Goal: Task Accomplishment & Management: Use online tool/utility

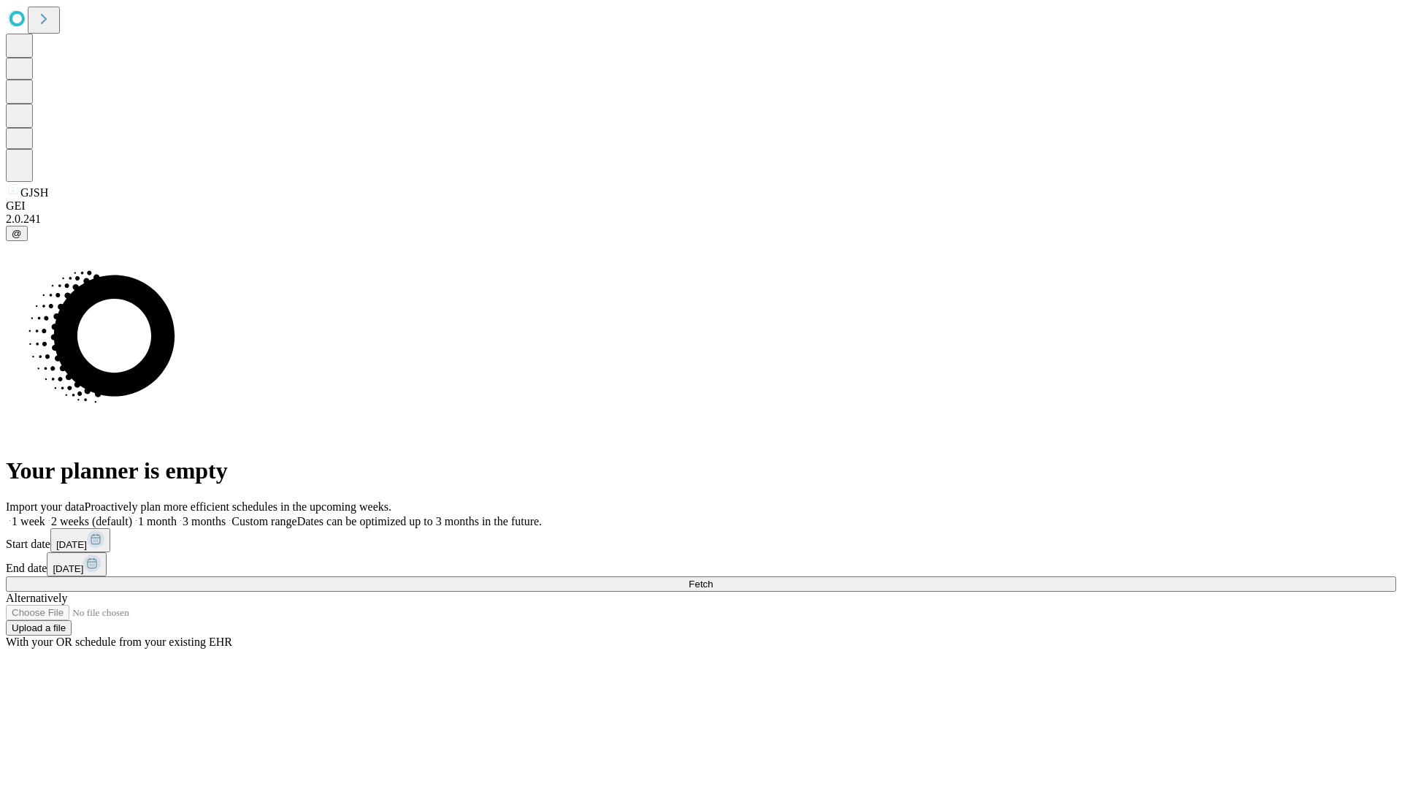
click at [713, 578] on span "Fetch" at bounding box center [701, 583] width 24 height 11
